Goal: Information Seeking & Learning: Learn about a topic

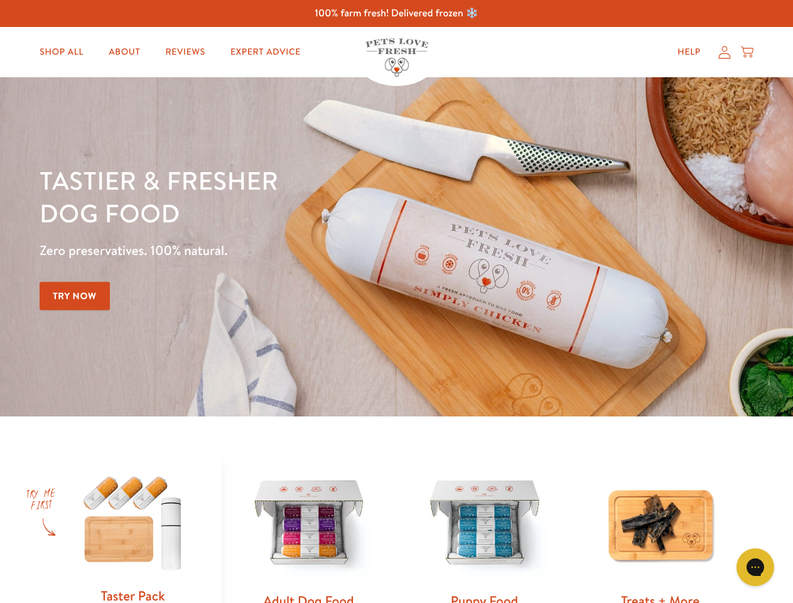
click at [396, 301] on div "Tastier & fresher dog food Zero preservatives. 100% natural. Try Now" at bounding box center [278, 247] width 476 height 166
click at [756, 567] on icon "Gorgias live chat" at bounding box center [755, 567] width 12 height 12
